Goal: Check status: Check status

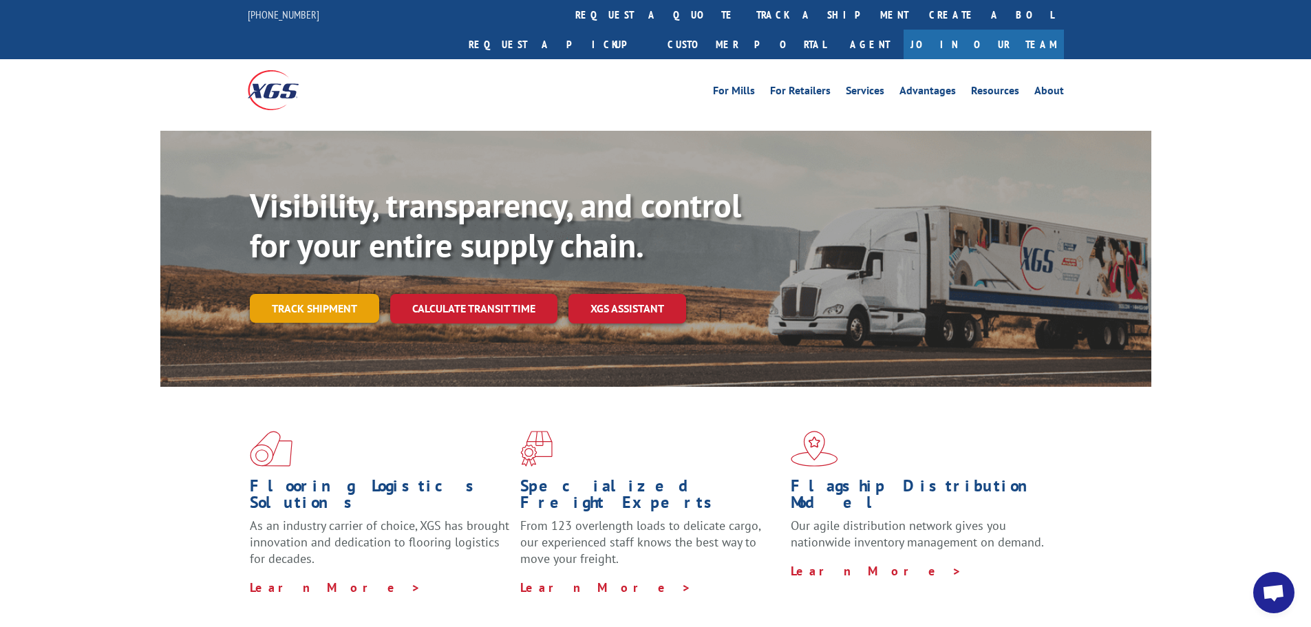
click at [371, 294] on link "Track shipment" at bounding box center [314, 308] width 129 height 29
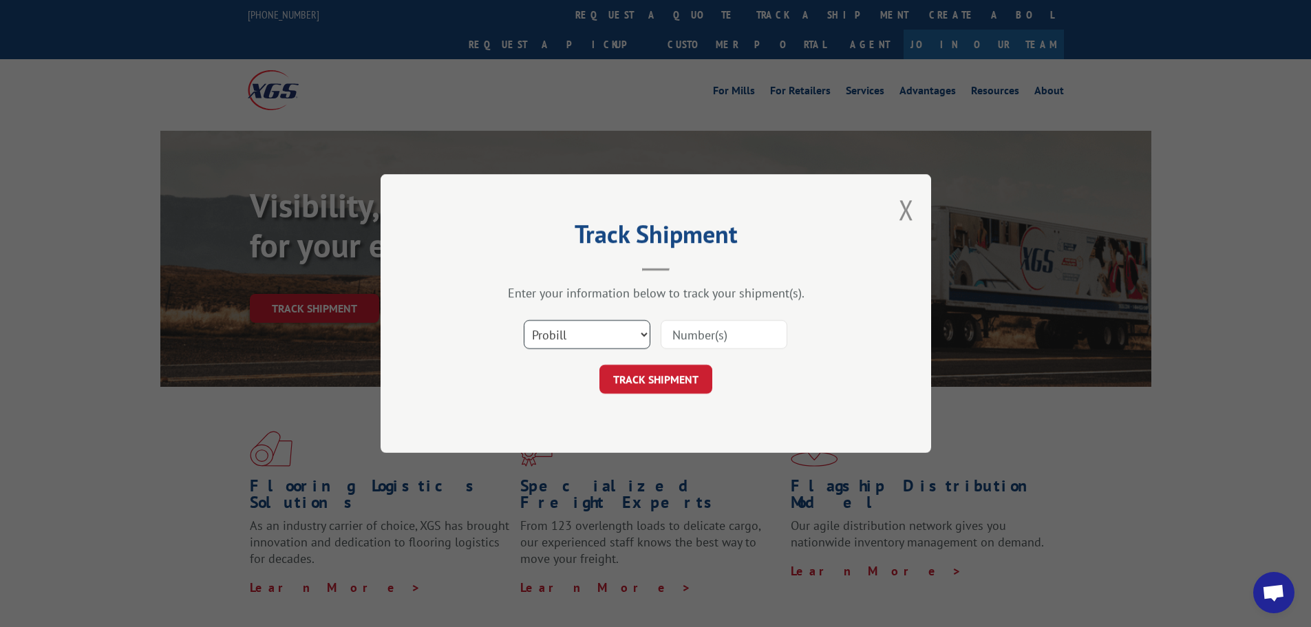
drag, startPoint x: 617, startPoint y: 328, endPoint x: 618, endPoint y: 338, distance: 10.3
click at [617, 328] on select "Select category... Probill BOL PO" at bounding box center [587, 334] width 127 height 29
select select "po"
click at [524, 320] on select "Select category... Probill BOL PO" at bounding box center [587, 334] width 127 height 29
click at [712, 329] on input at bounding box center [724, 334] width 127 height 29
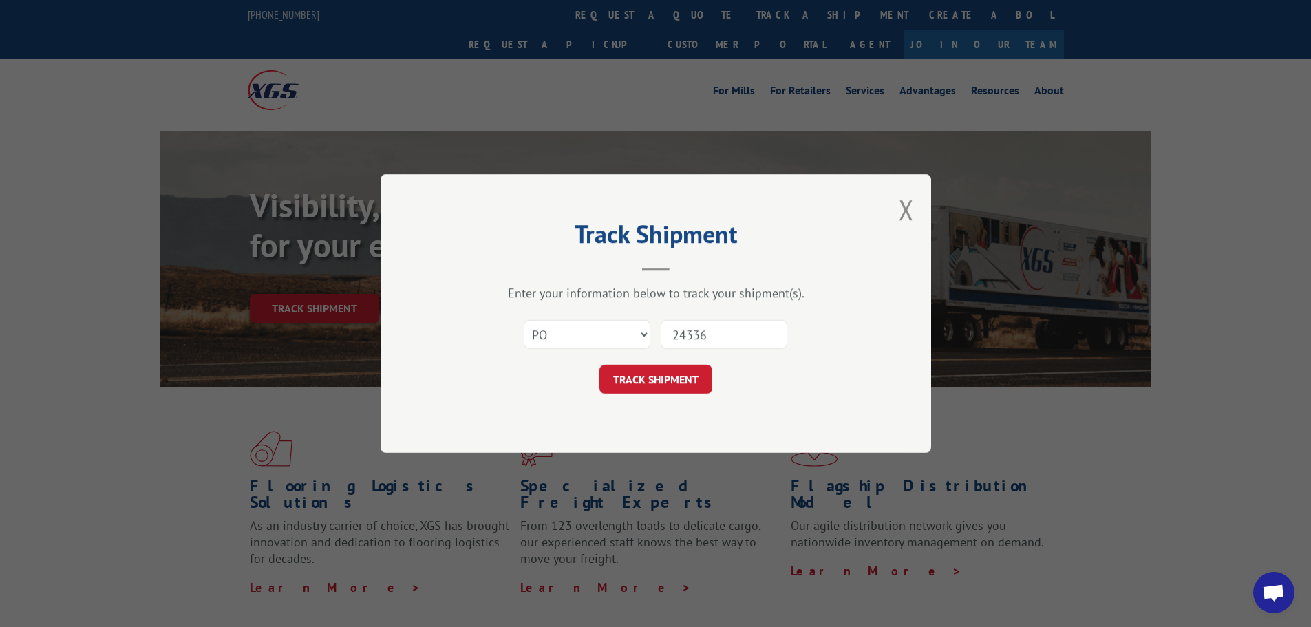
type input "243366"
click button "TRACK SHIPMENT" at bounding box center [656, 379] width 113 height 29
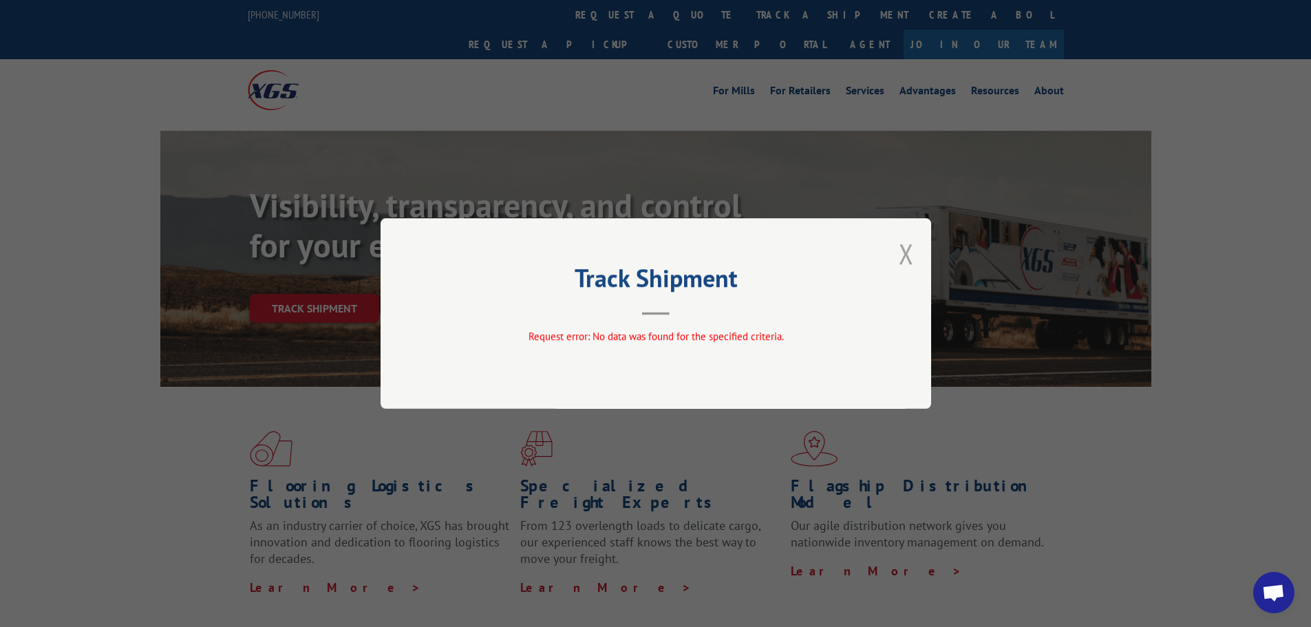
click at [900, 257] on button "Close modal" at bounding box center [906, 253] width 15 height 36
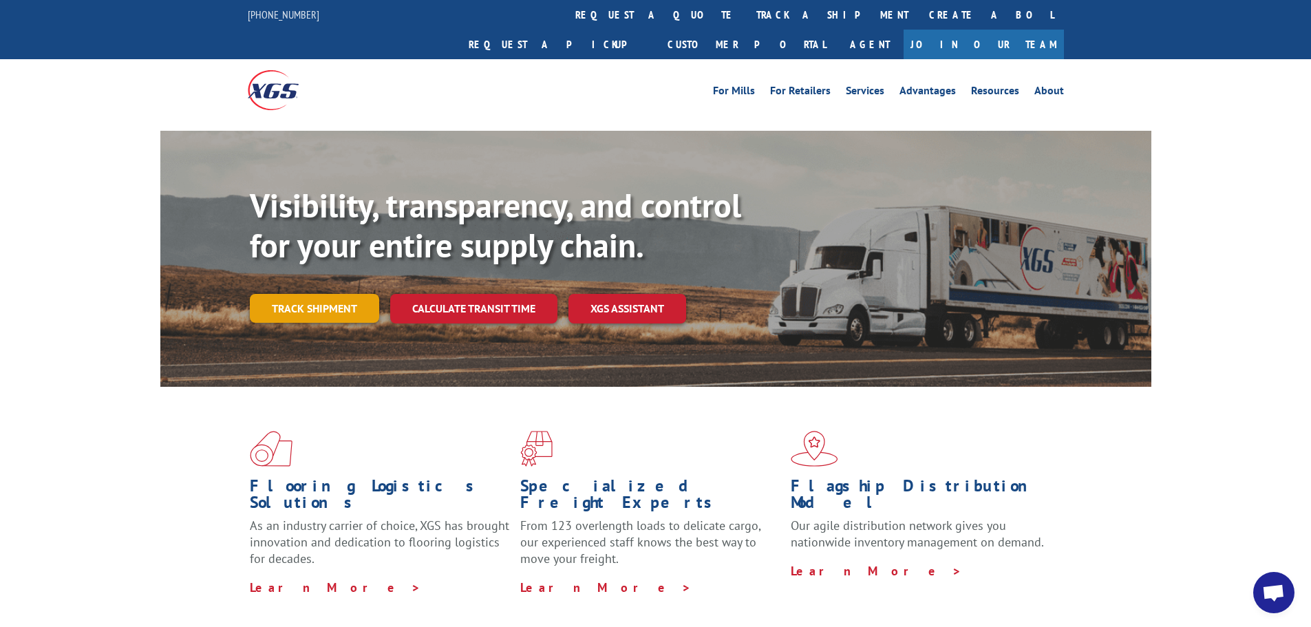
click at [366, 294] on link "Track shipment" at bounding box center [314, 308] width 129 height 29
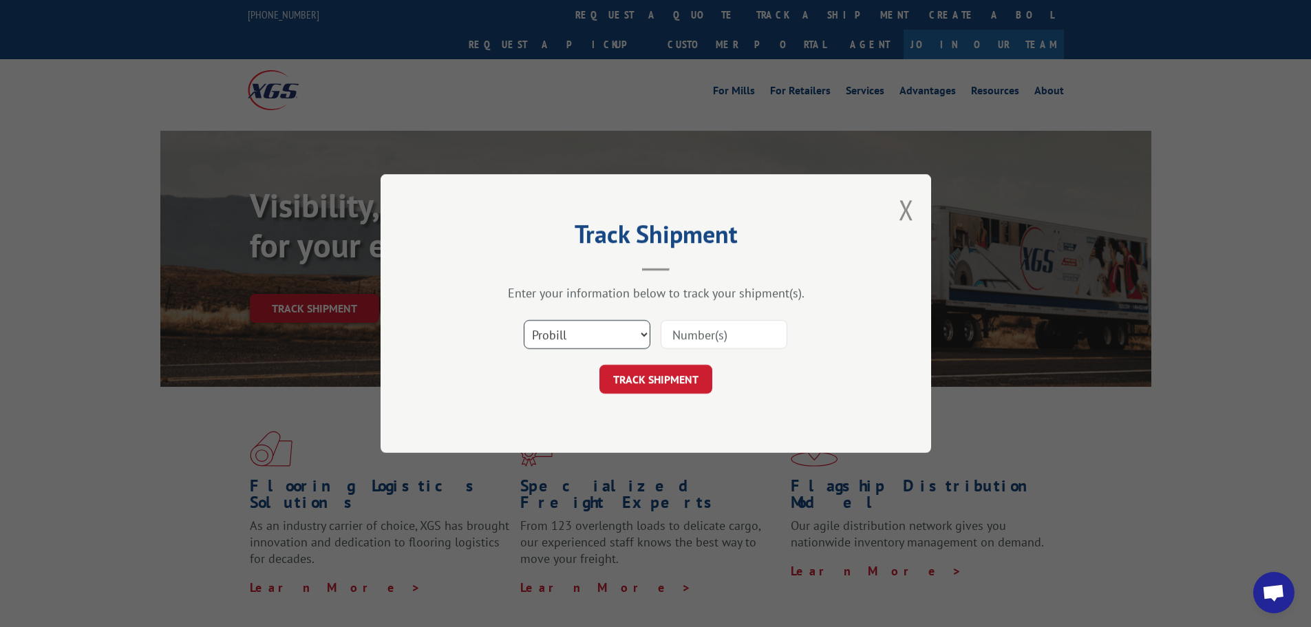
click at [562, 342] on select "Select category... Probill BOL PO" at bounding box center [587, 334] width 127 height 29
click at [564, 344] on select "Select category... Probill BOL PO" at bounding box center [587, 334] width 127 height 29
click at [708, 330] on input at bounding box center [724, 334] width 127 height 29
type input "243366"
click button "TRACK SHIPMENT" at bounding box center [656, 379] width 113 height 29
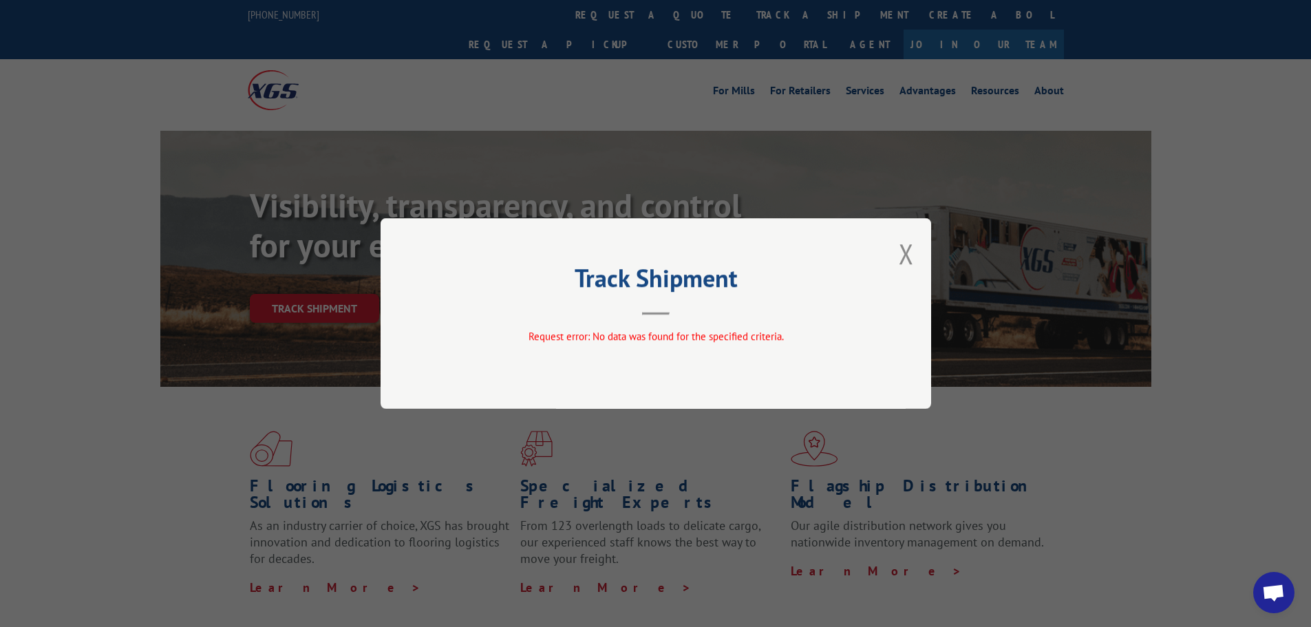
click at [924, 248] on div "Track Shipment Request error: No data was found for the specified criteria." at bounding box center [656, 313] width 551 height 191
click at [913, 250] on button "Close modal" at bounding box center [906, 253] width 15 height 36
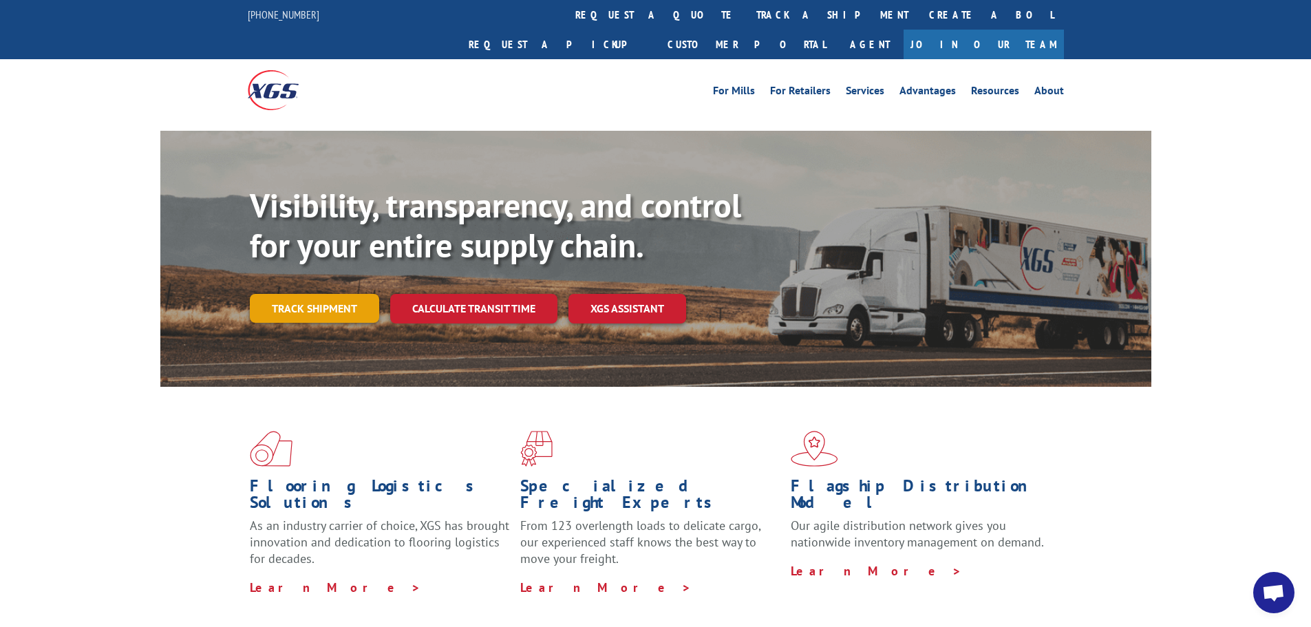
click at [310, 294] on link "Track shipment" at bounding box center [314, 308] width 129 height 29
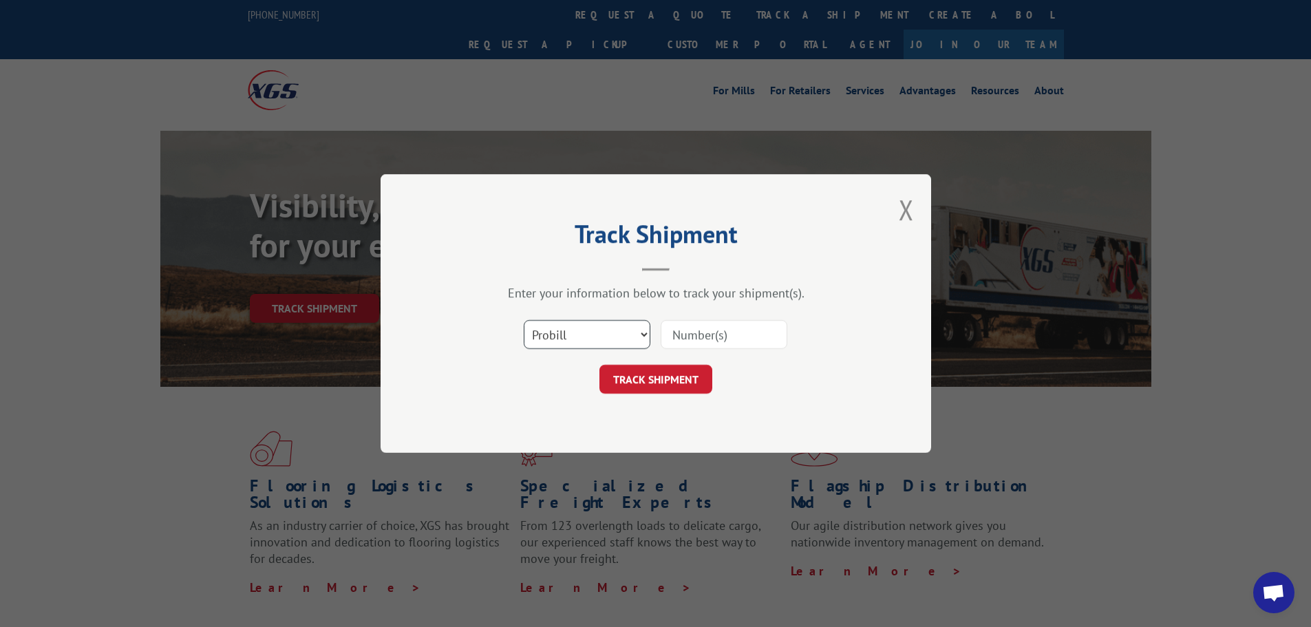
click at [624, 320] on select "Select category... Probill BOL PO" at bounding box center [587, 334] width 127 height 29
select select "bol"
click at [524, 320] on select "Select category... Probill BOL PO" at bounding box center [587, 334] width 127 height 29
click at [682, 344] on input at bounding box center [724, 334] width 127 height 29
type input "243366"
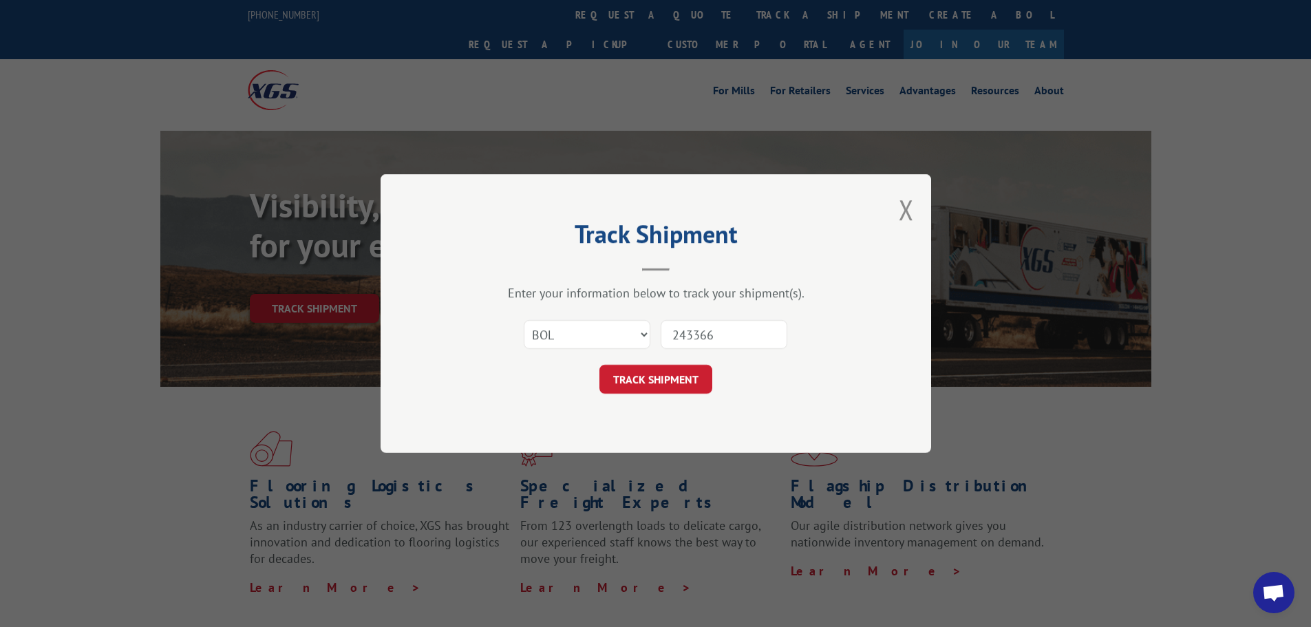
click button "TRACK SHIPMENT" at bounding box center [656, 379] width 113 height 29
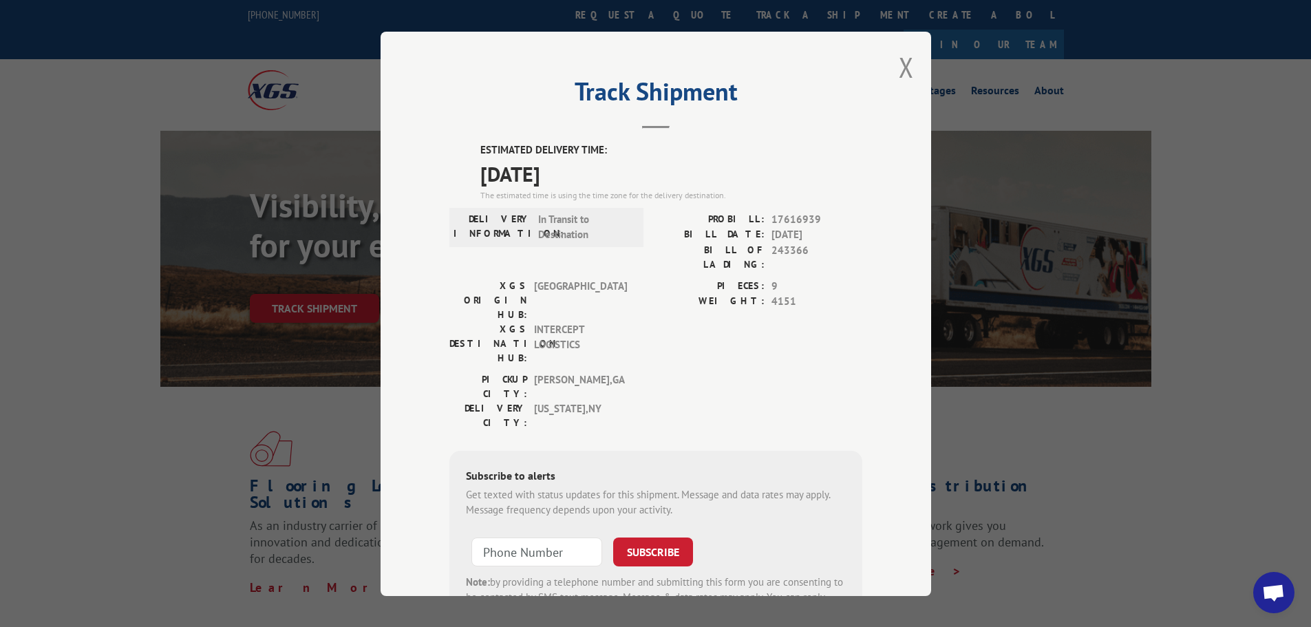
click at [424, 250] on div "Track Shipment ESTIMATED DELIVERY TIME: [DATE] The estimated time is using the …" at bounding box center [656, 314] width 551 height 564
